Goal: Information Seeking & Learning: Learn about a topic

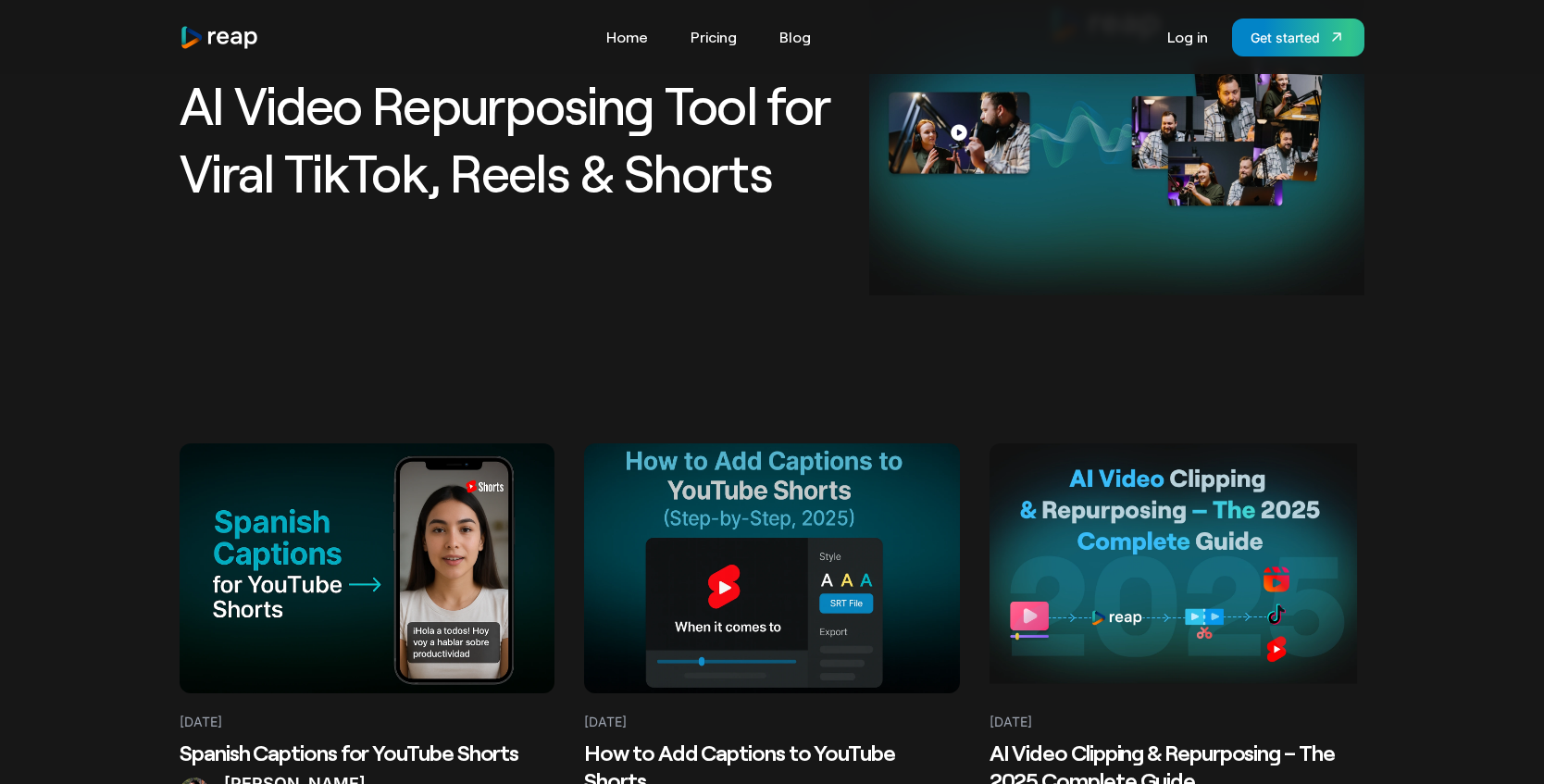
click at [431, 550] on at bounding box center [367, 568] width 375 height 249
